Goal: Transaction & Acquisition: Purchase product/service

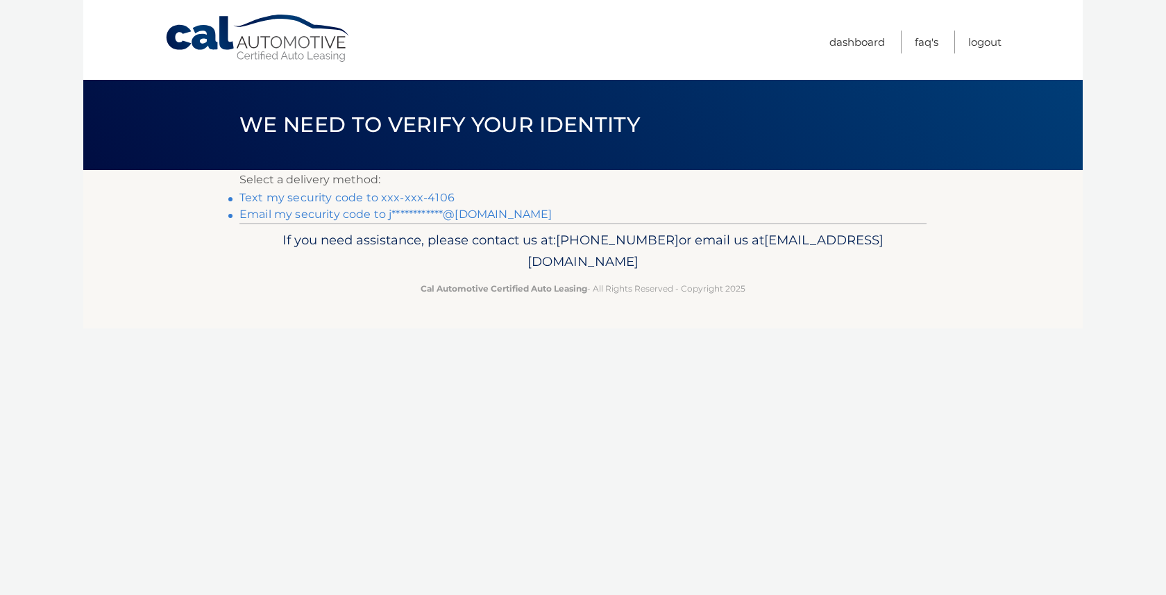
click at [420, 197] on link "Text my security code to xxx-xxx-4106" at bounding box center [346, 197] width 215 height 13
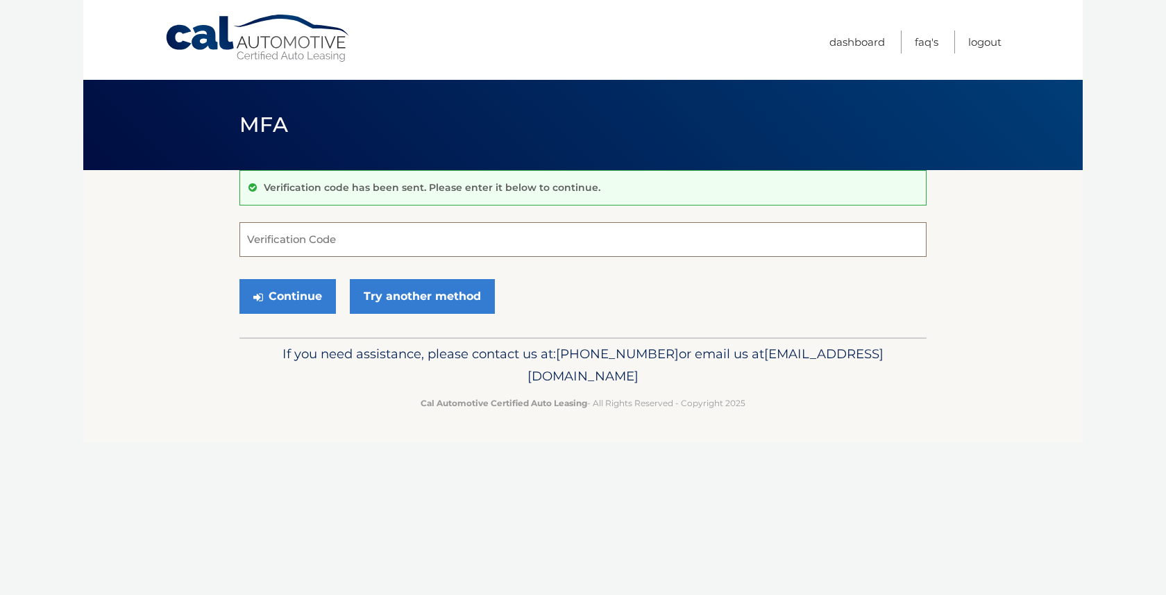
click at [405, 245] on input "Verification Code" at bounding box center [582, 239] width 687 height 35
type input "77206"
click at [239, 279] on button "Continue" at bounding box center [287, 296] width 96 height 35
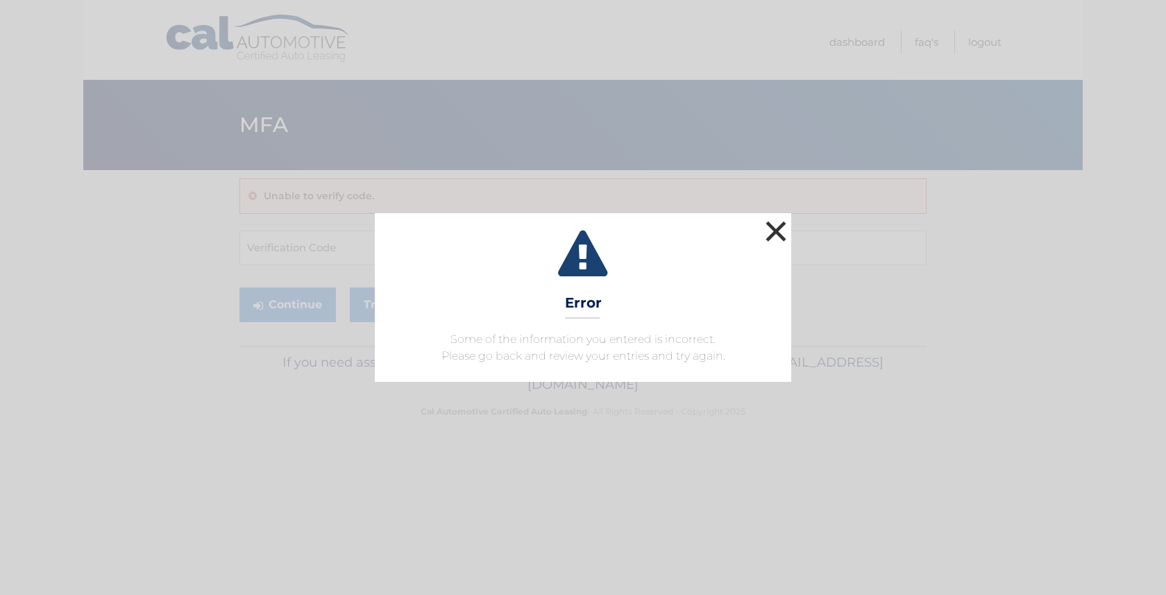
click at [774, 235] on button "×" at bounding box center [776, 231] width 28 height 28
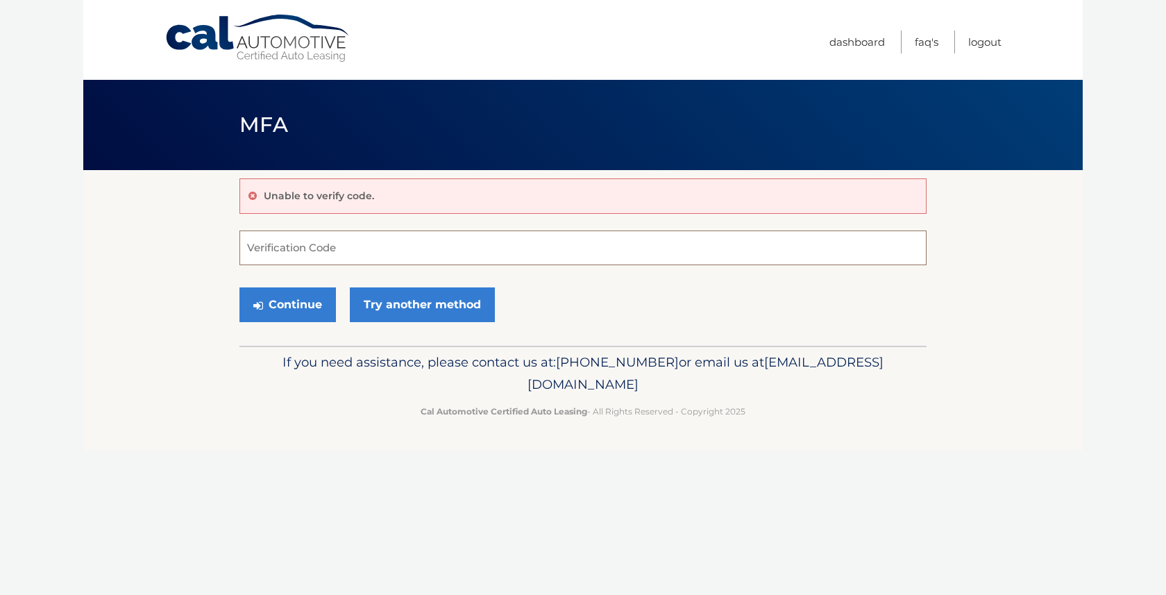
click at [348, 249] on input "Verification Code" at bounding box center [582, 247] width 687 height 35
type input "772006"
click at [452, 304] on link "Try another method" at bounding box center [422, 304] width 145 height 35
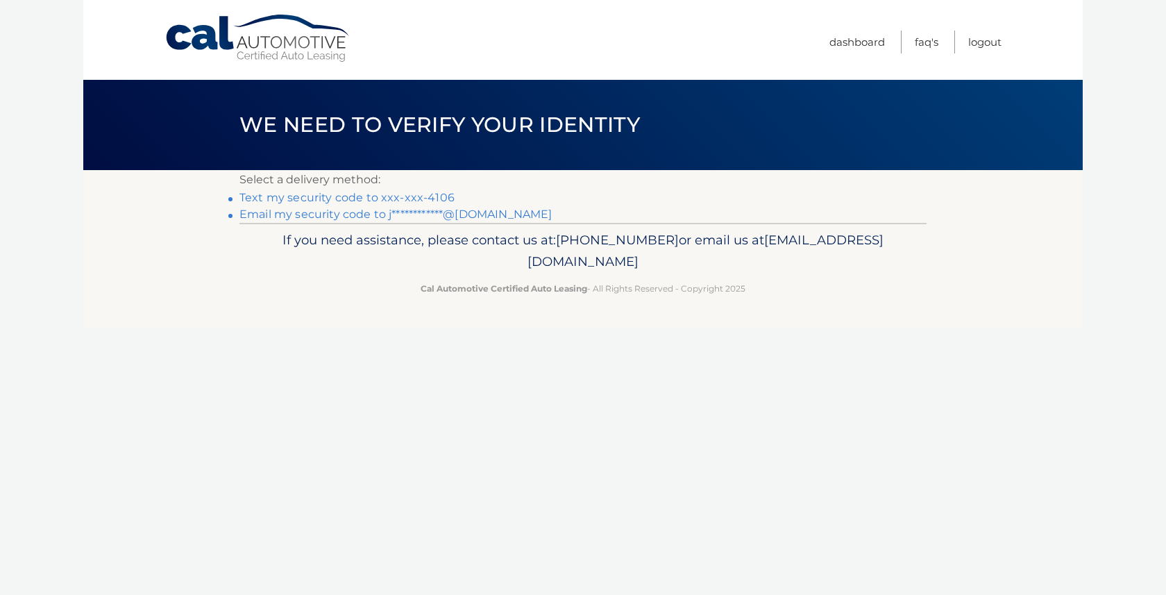
click at [394, 197] on link "Text my security code to xxx-xxx-4106" at bounding box center [346, 197] width 215 height 13
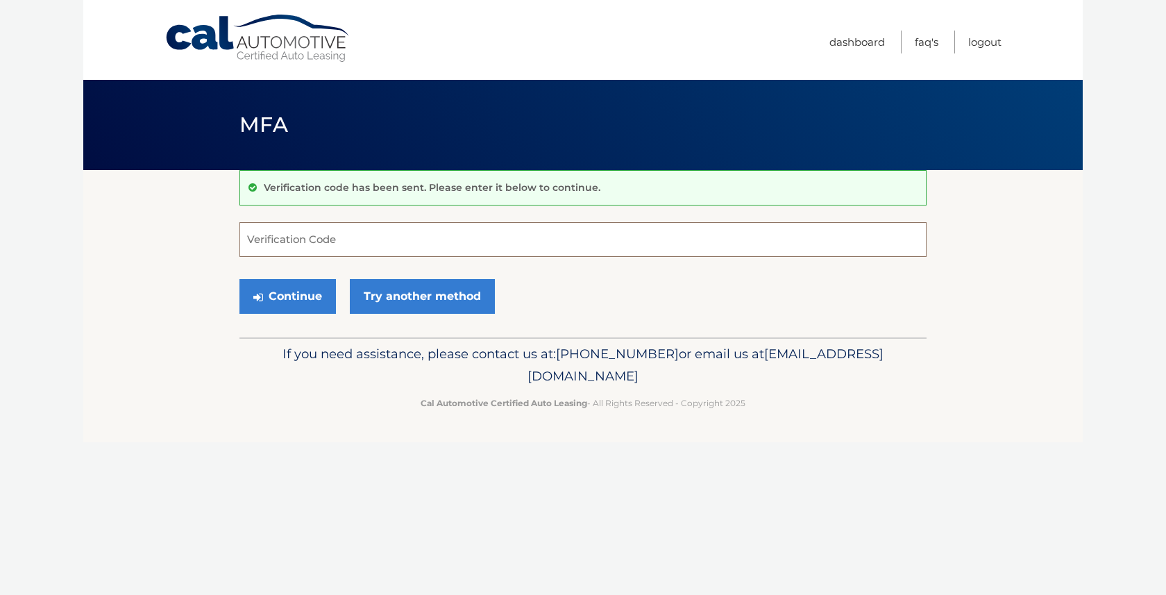
click at [317, 252] on input "Verification Code" at bounding box center [582, 239] width 687 height 35
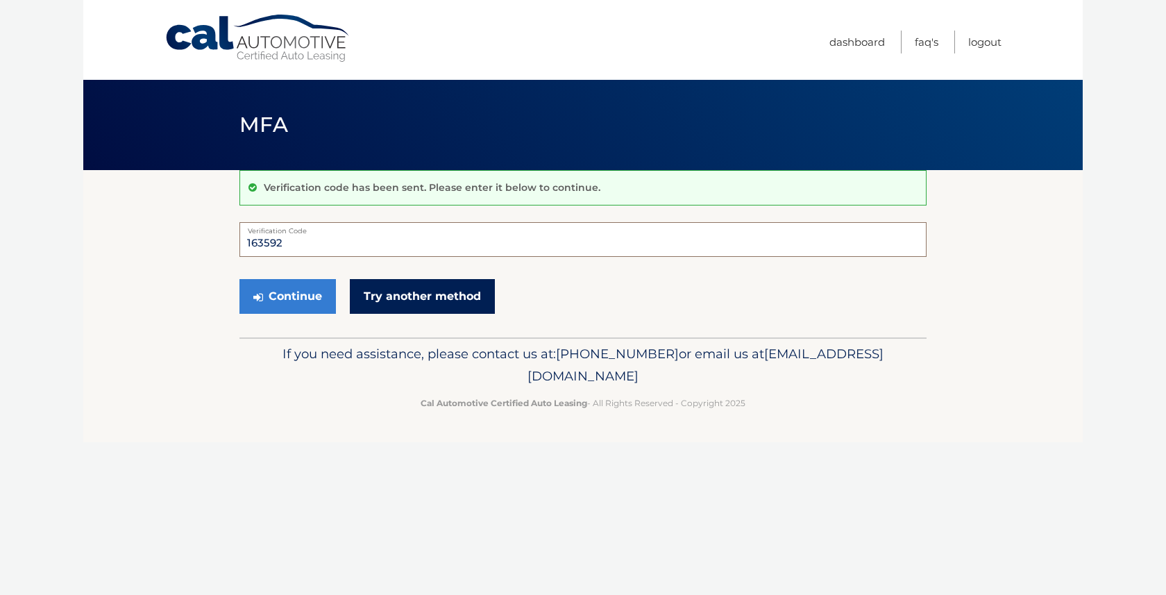
type input "163592"
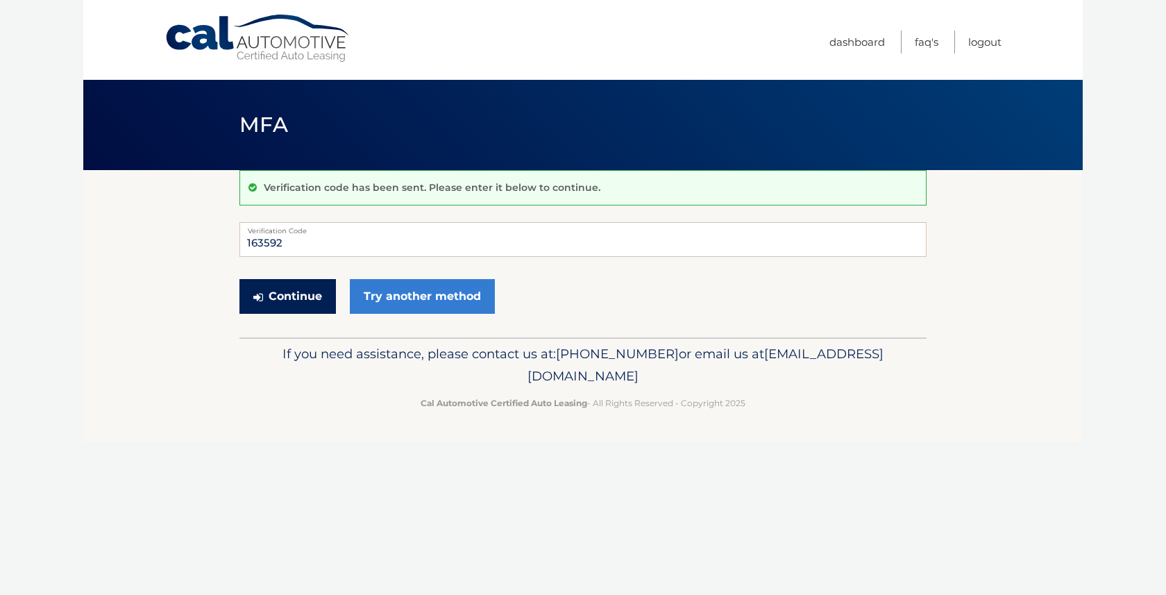
click at [285, 298] on button "Continue" at bounding box center [287, 296] width 96 height 35
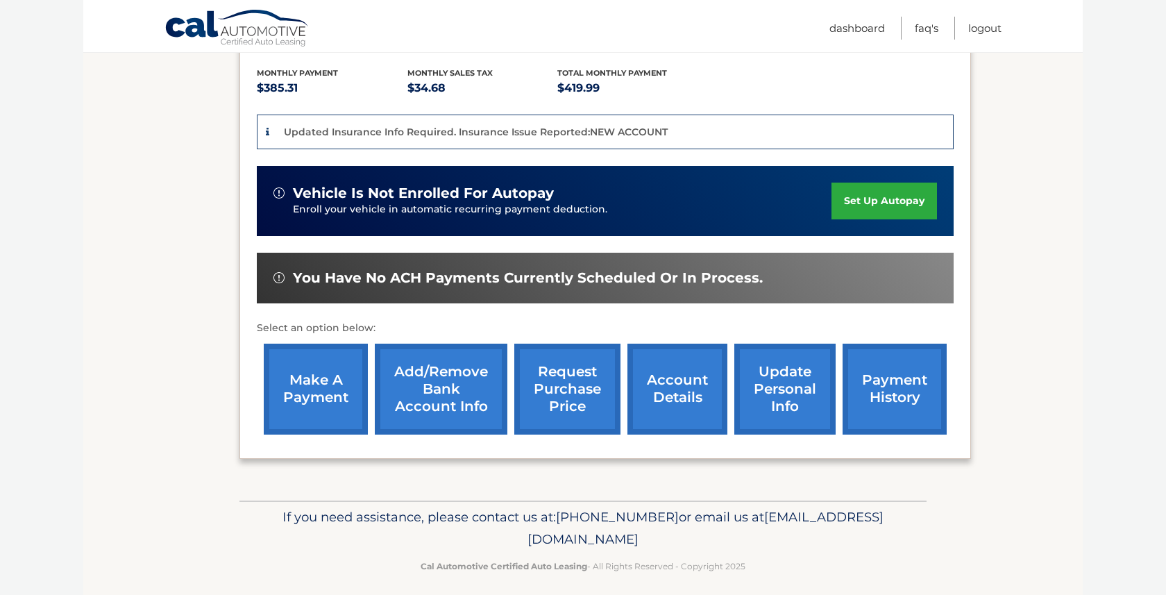
scroll to position [298, 0]
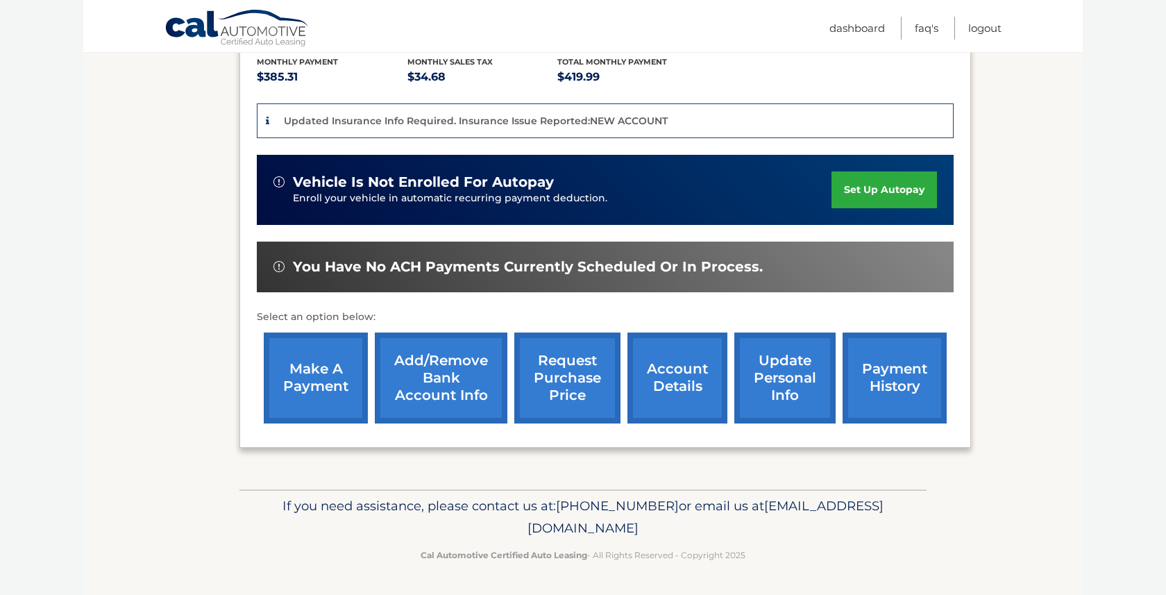
click at [316, 378] on link "make a payment" at bounding box center [316, 377] width 104 height 91
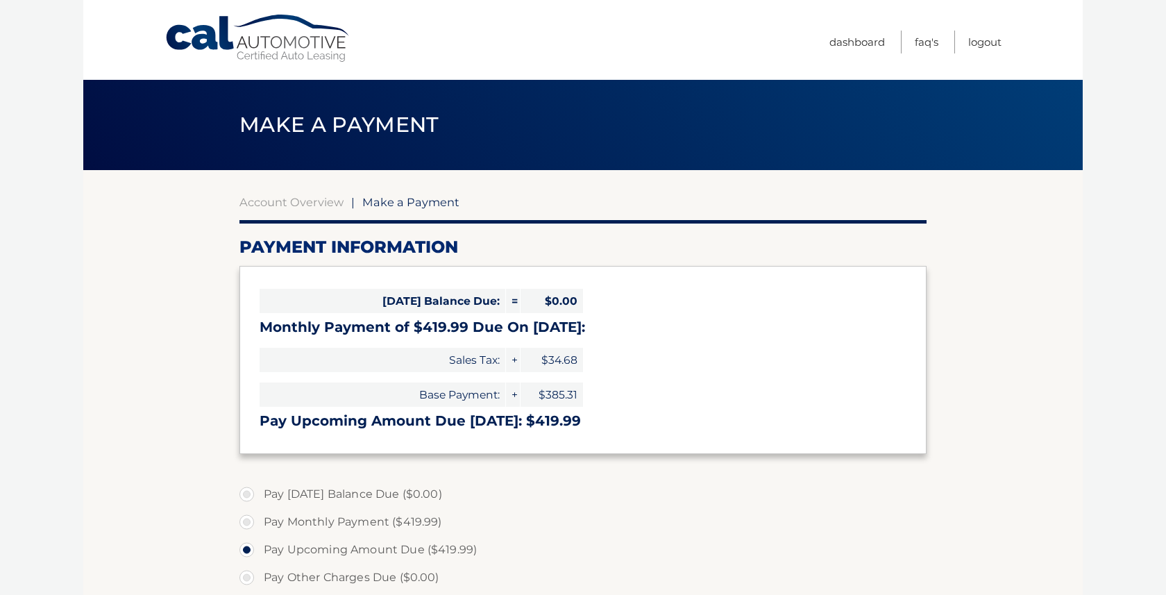
select select "MGYxMWEwZTYtNDMwYi00MTljLWJjYmQtYTk3OWY3MDUzY2M1"
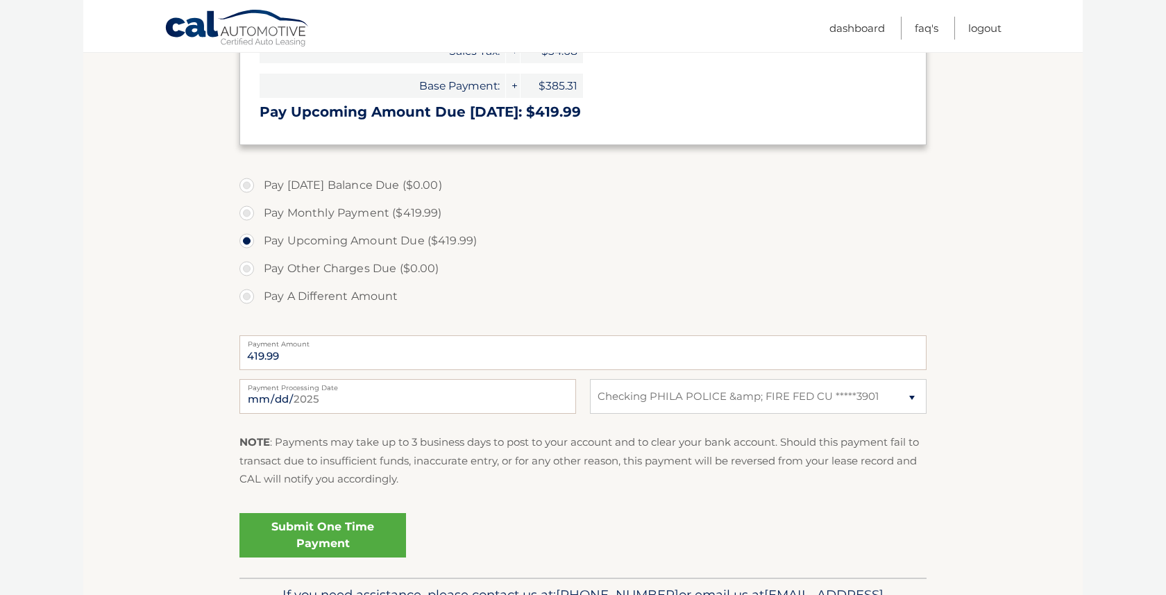
scroll to position [397, 0]
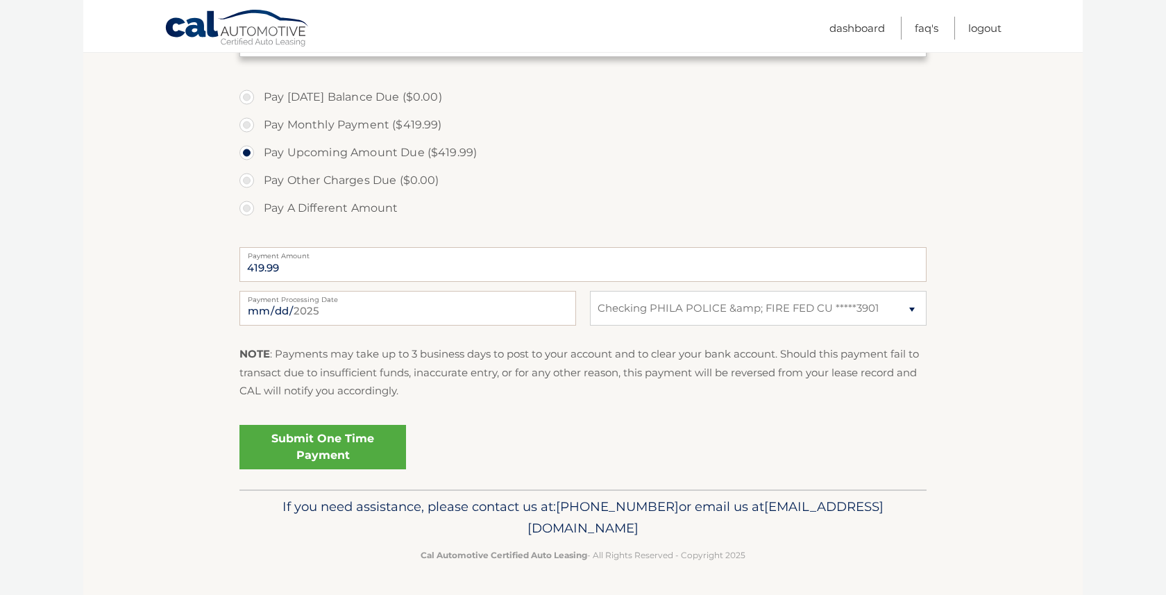
click at [251, 208] on label "Pay A Different Amount" at bounding box center [582, 208] width 687 height 28
click at [251, 208] on input "Pay A Different Amount" at bounding box center [252, 205] width 14 height 22
radio input "true"
click at [381, 273] on input "Payment Amount" at bounding box center [582, 264] width 687 height 35
type input "42"
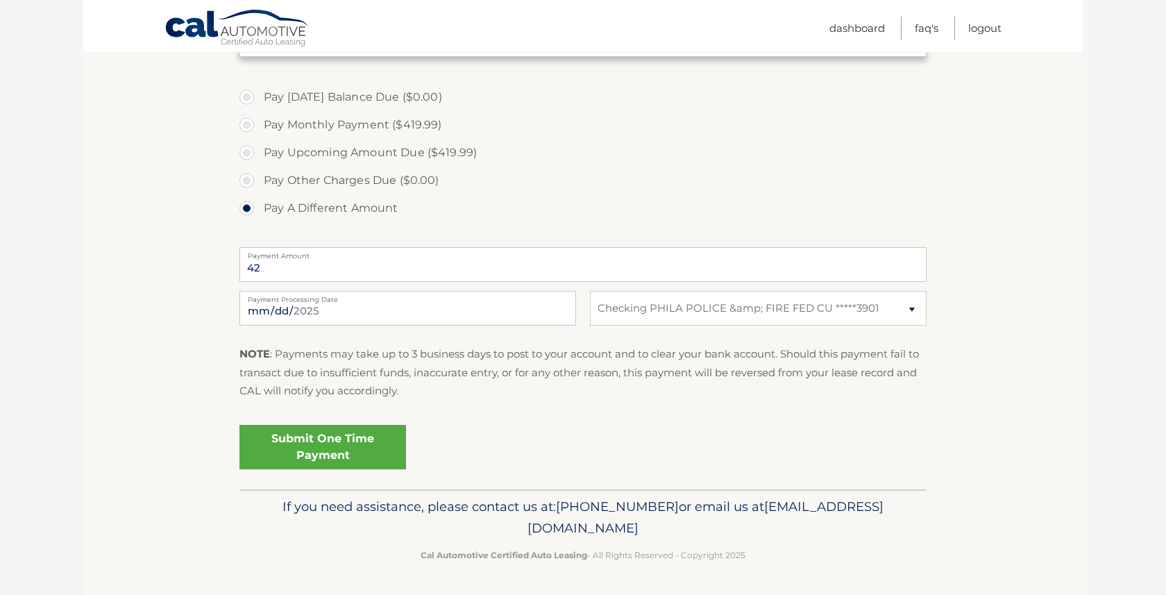
click at [625, 178] on label "Pay Other Charges Due ($0.00)" at bounding box center [582, 181] width 687 height 28
click at [250, 124] on label "Pay Monthly Payment ($419.99)" at bounding box center [582, 125] width 687 height 28
click at [250, 124] on input "Pay Monthly Payment ($419.99)" at bounding box center [252, 122] width 14 height 22
radio input "true"
type input "419.99"
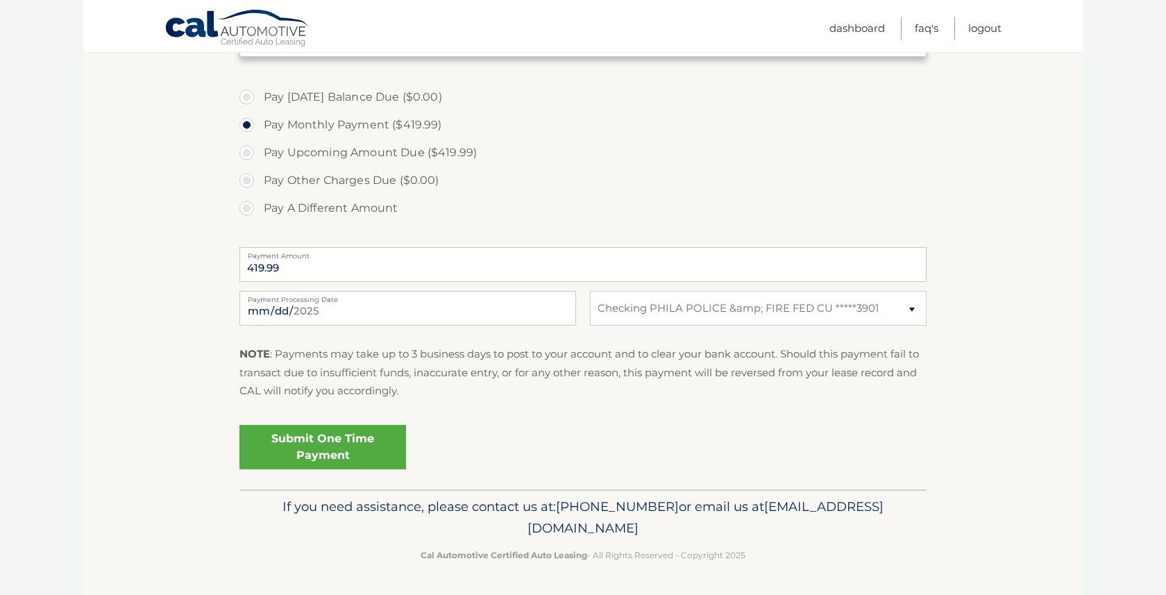
click at [341, 443] on link "Submit One Time Payment" at bounding box center [322, 447] width 167 height 44
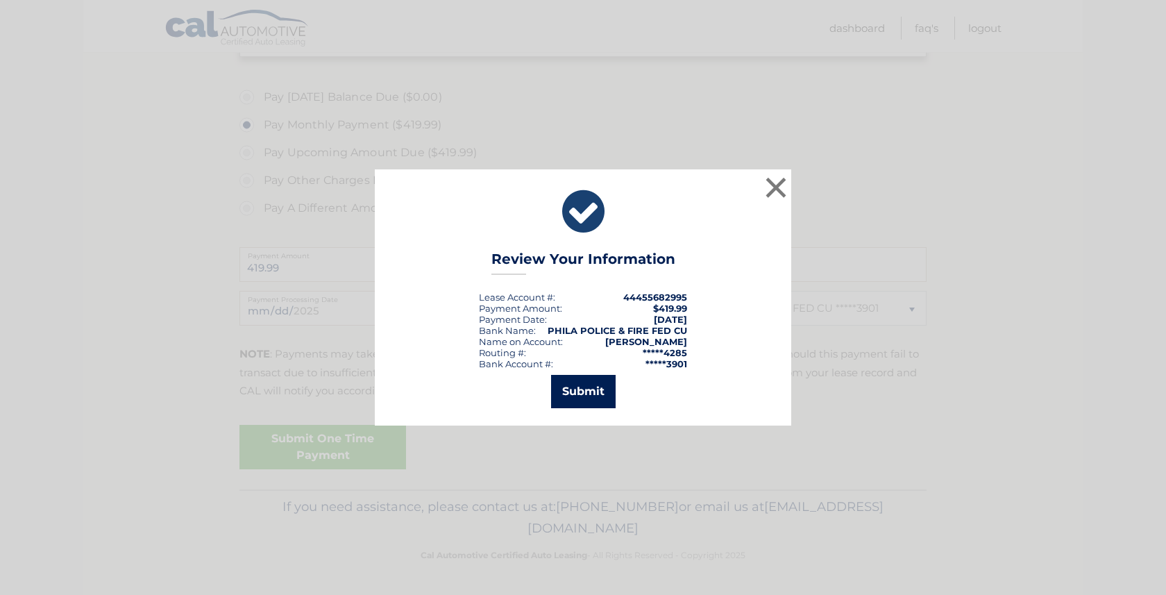
click at [593, 395] on button "Submit" at bounding box center [583, 391] width 65 height 33
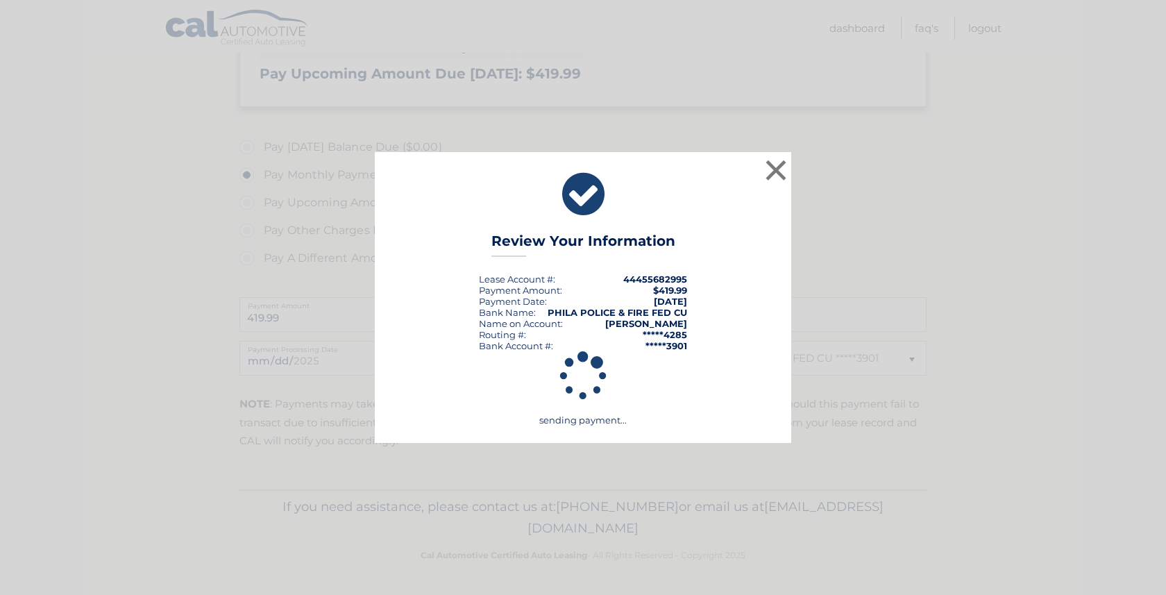
scroll to position [347, 0]
